Goal: Obtain resource: Download file/media

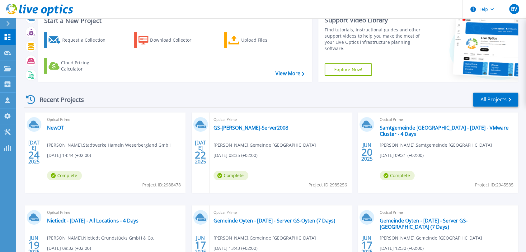
scroll to position [35, 0]
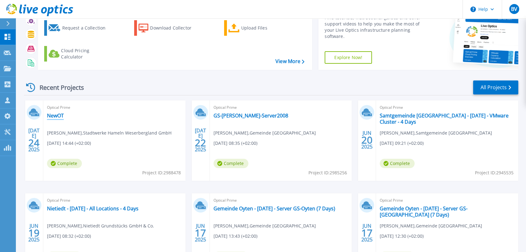
click at [56, 115] on link "NewOT" at bounding box center [55, 116] width 17 height 6
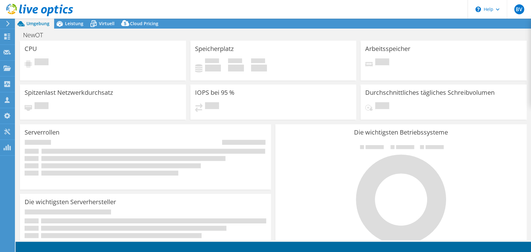
select select "USD"
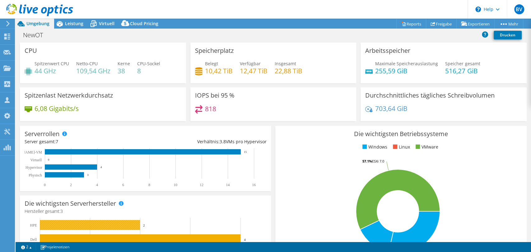
scroll to position [104, 0]
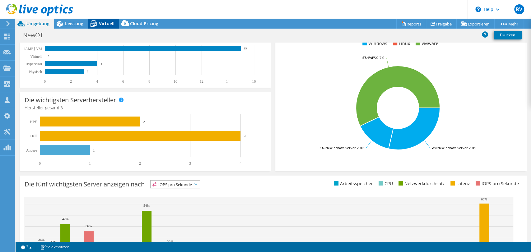
click at [106, 27] on div "Virtuell" at bounding box center [103, 24] width 31 height 10
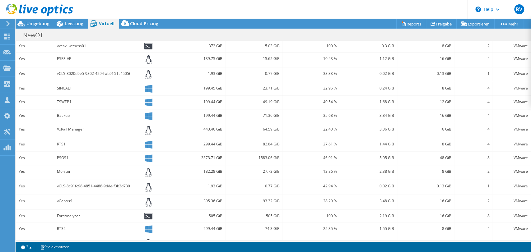
scroll to position [170, 0]
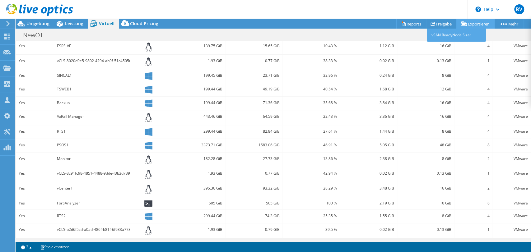
click at [480, 23] on link "Exportieren" at bounding box center [475, 24] width 38 height 10
click at [406, 24] on link "Reports" at bounding box center [411, 24] width 30 height 10
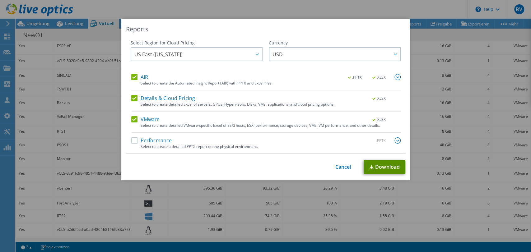
click at [377, 166] on link "Download" at bounding box center [385, 167] width 42 height 14
click at [341, 167] on link "Cancel" at bounding box center [343, 167] width 16 height 6
